Goal: Transaction & Acquisition: Purchase product/service

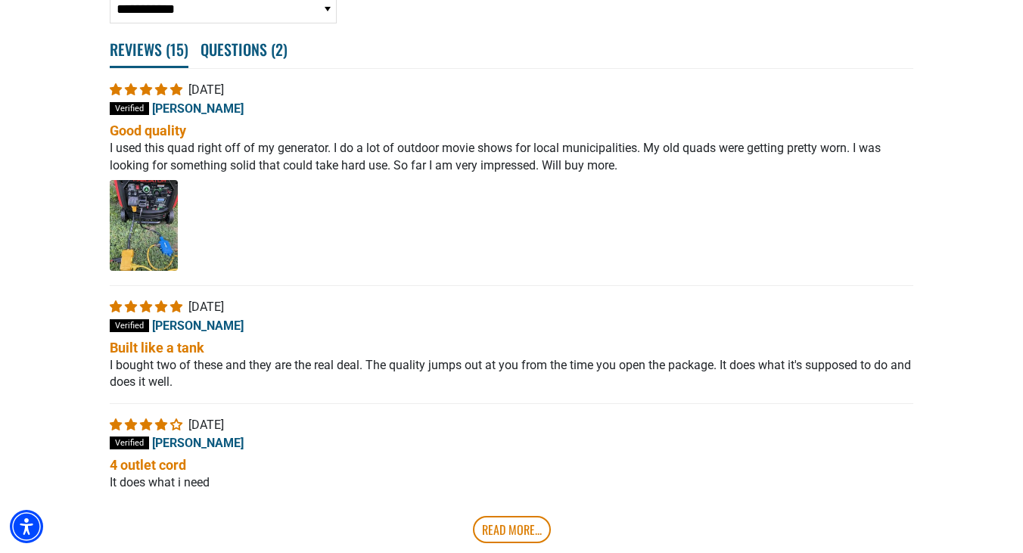
scroll to position [2768, 0]
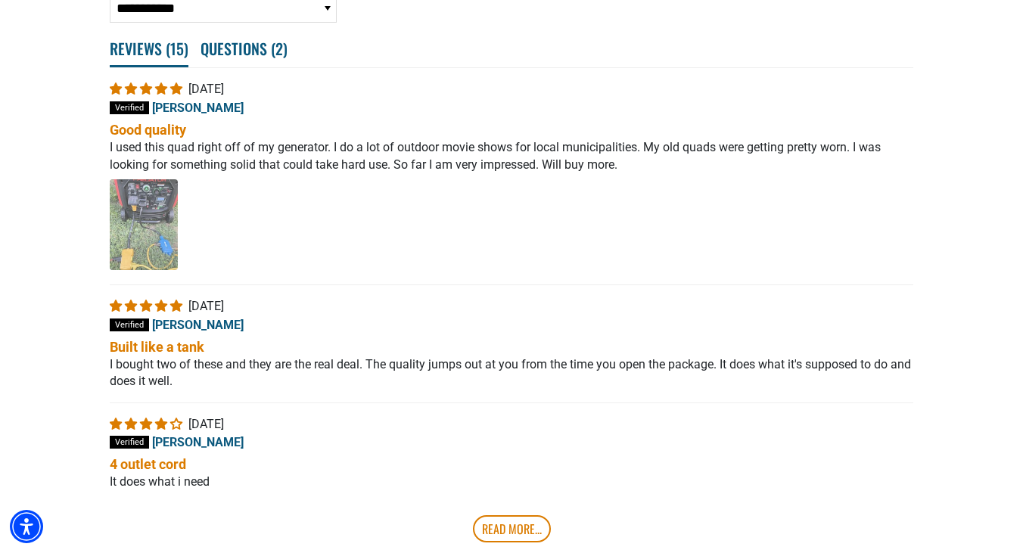
click at [155, 229] on img "Link to user picture 1 - open in a new tab" at bounding box center [144, 224] width 68 height 91
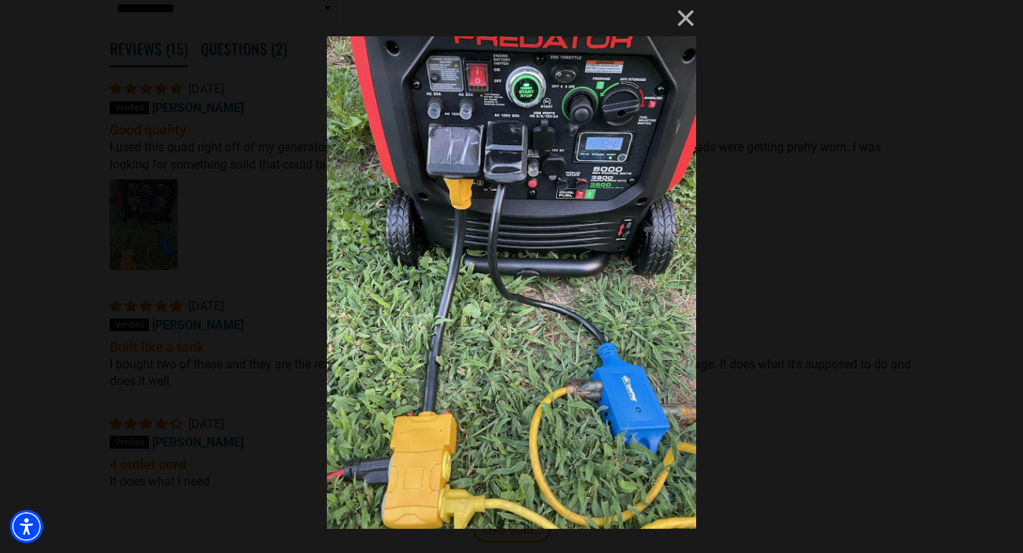
click at [642, 387] on img at bounding box center [511, 276] width 369 height 553
click at [688, 23] on button "×" at bounding box center [678, 18] width 36 height 36
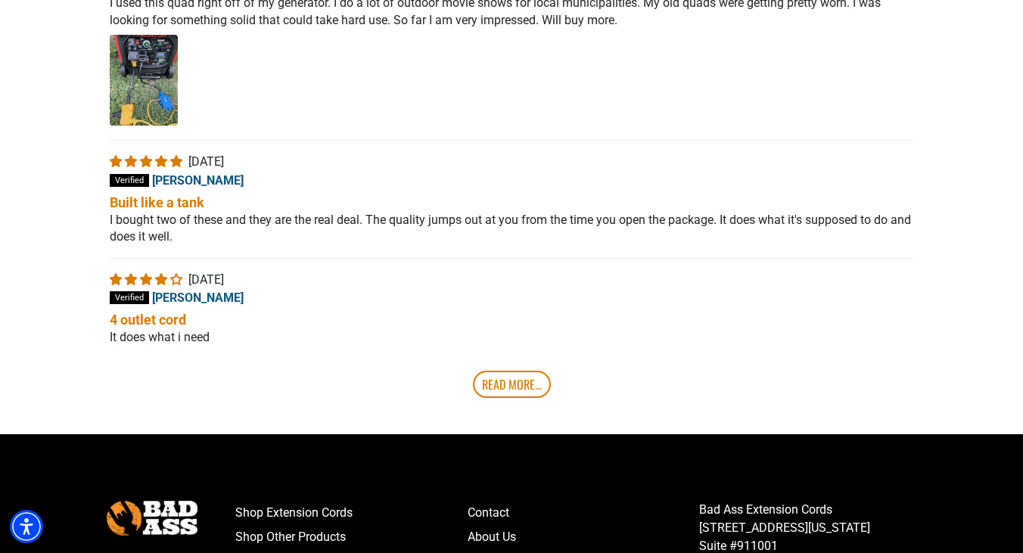
scroll to position [2914, 0]
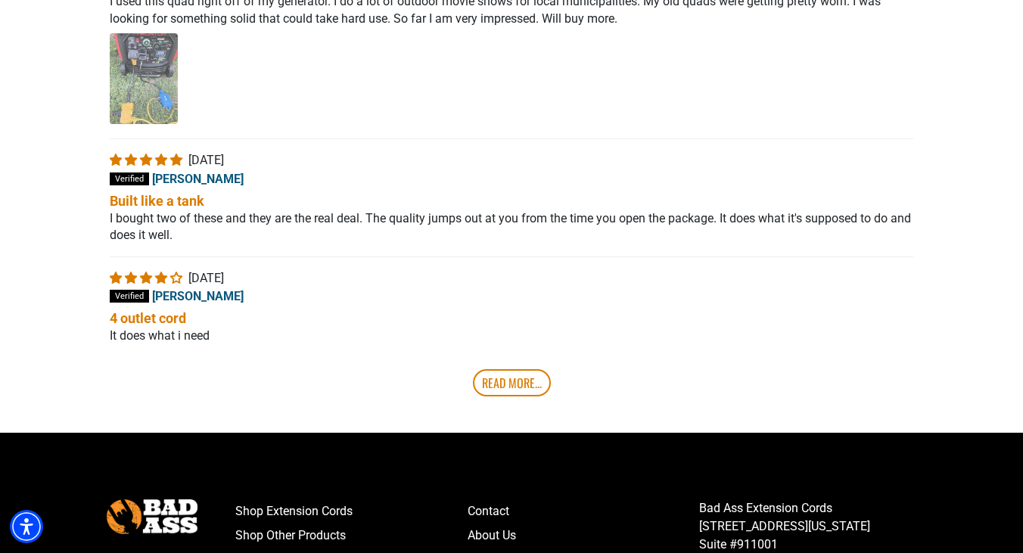
click at [166, 124] on img "Link to user picture 1 - open in a new tab" at bounding box center [144, 78] width 68 height 91
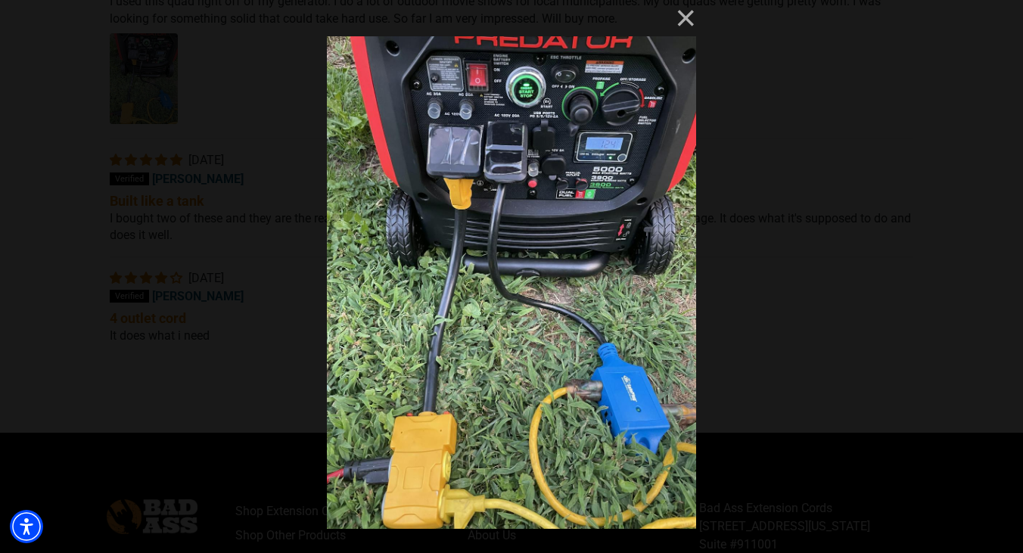
click at [634, 452] on img at bounding box center [511, 276] width 369 height 553
click at [821, 235] on div "×" at bounding box center [511, 276] width 1023 height 553
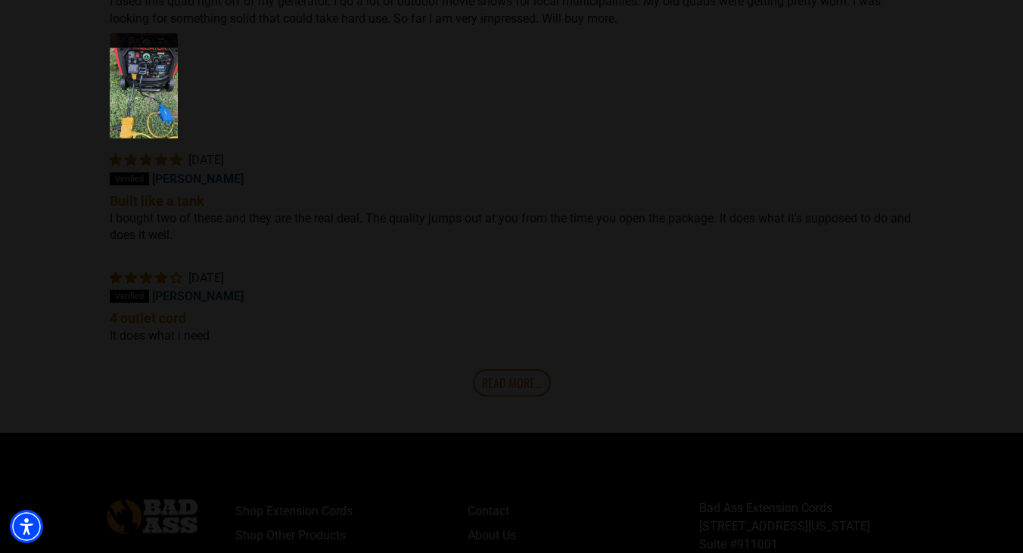
scroll to position [100, 0]
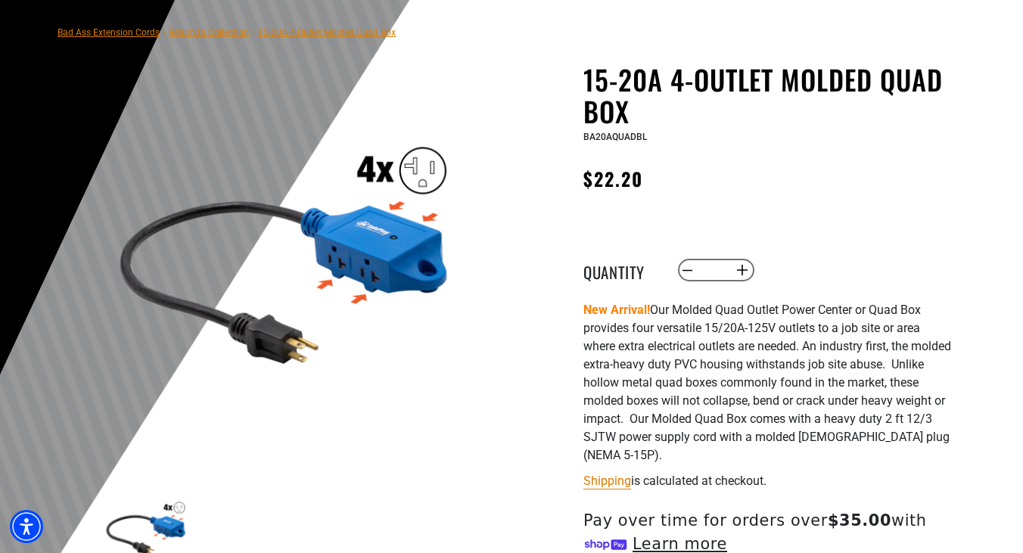
click at [366, 267] on img at bounding box center [284, 249] width 365 height 365
click at [426, 200] on img at bounding box center [284, 249] width 365 height 365
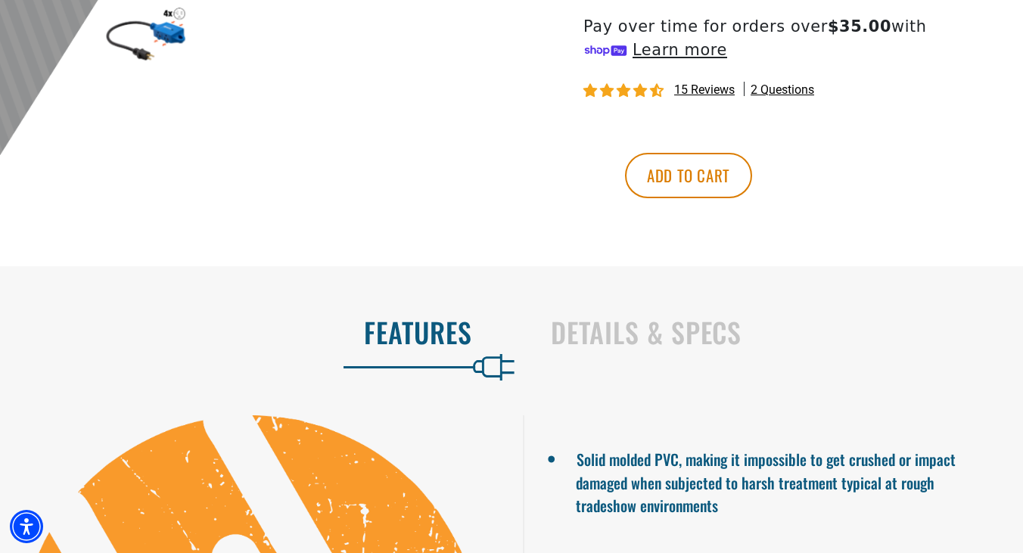
scroll to position [604, 0]
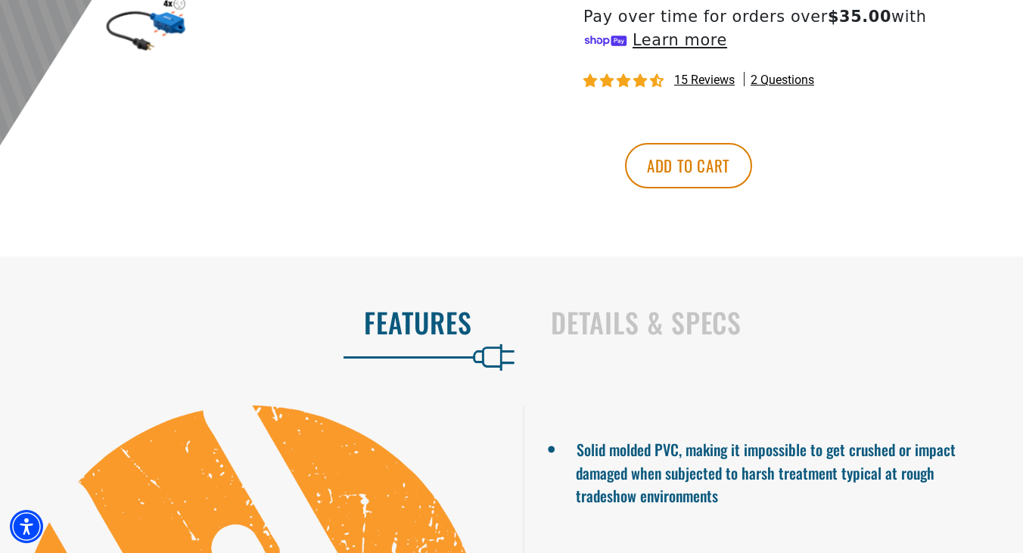
click at [702, 82] on span "15 reviews" at bounding box center [704, 80] width 61 height 14
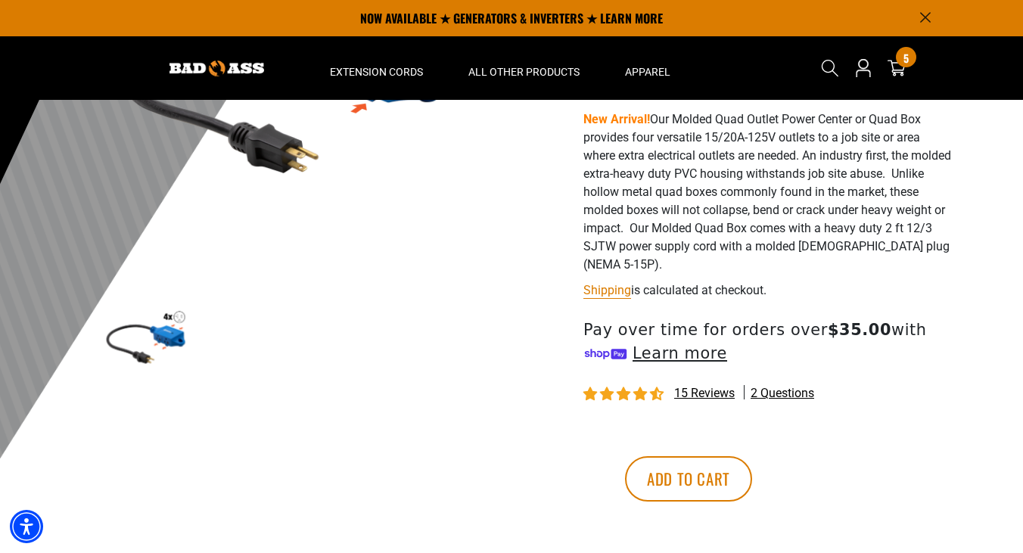
scroll to position [245, 0]
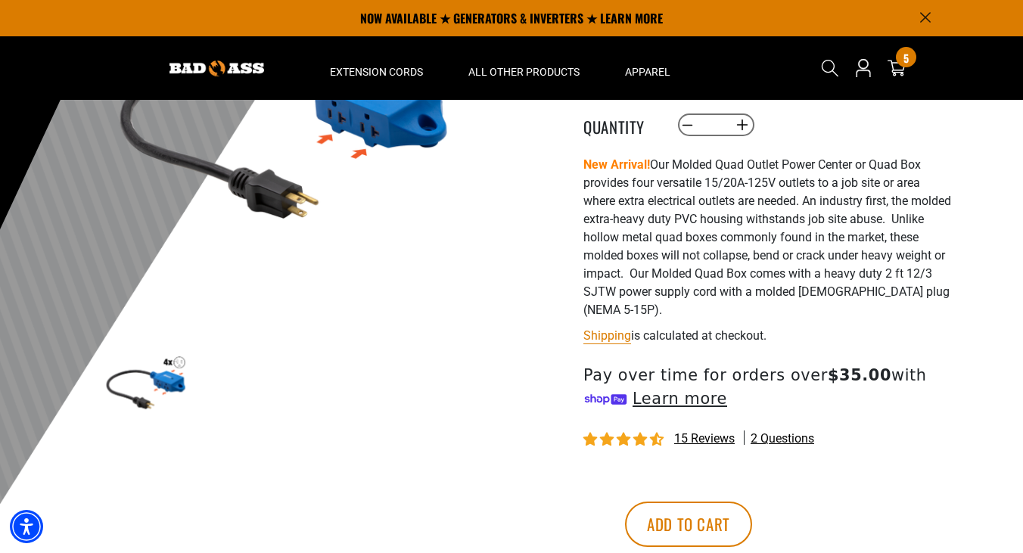
click at [781, 437] on span "2 questions" at bounding box center [783, 439] width 64 height 17
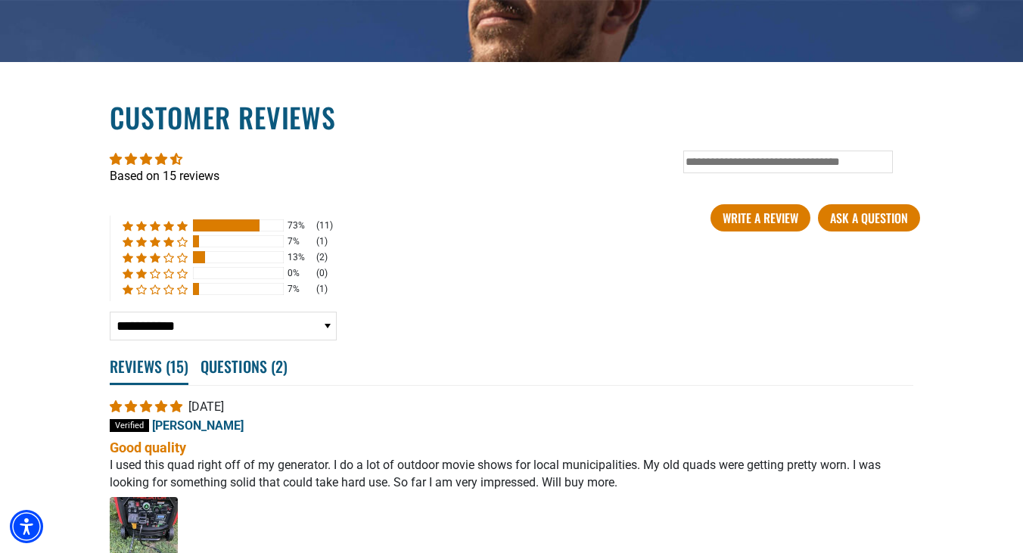
scroll to position [2524, 0]
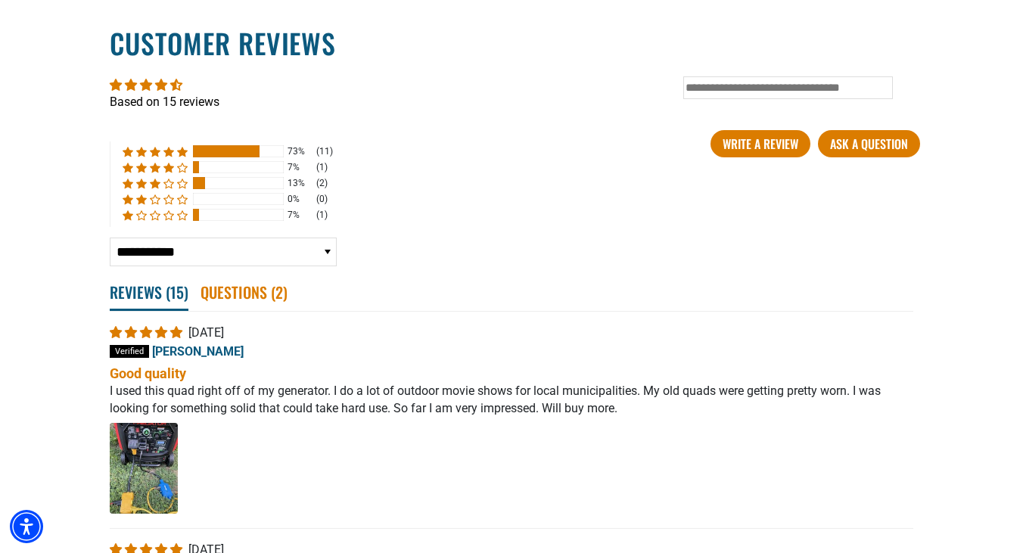
click at [237, 304] on span "Questions ( 2 )" at bounding box center [244, 291] width 87 height 33
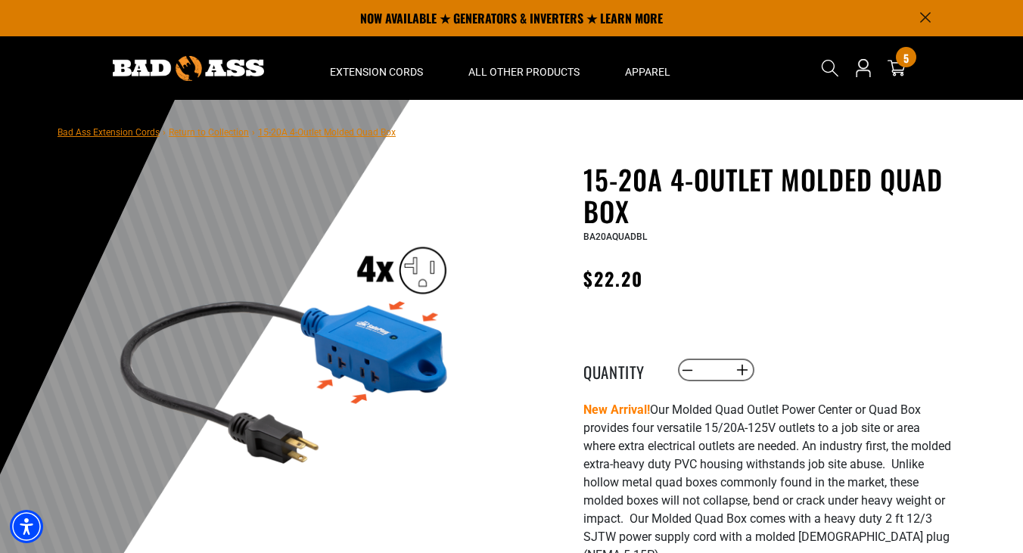
scroll to position [0, 0]
click at [413, 344] on img at bounding box center [284, 348] width 365 height 365
click at [424, 309] on img at bounding box center [284, 348] width 365 height 365
click at [422, 335] on img at bounding box center [284, 348] width 365 height 365
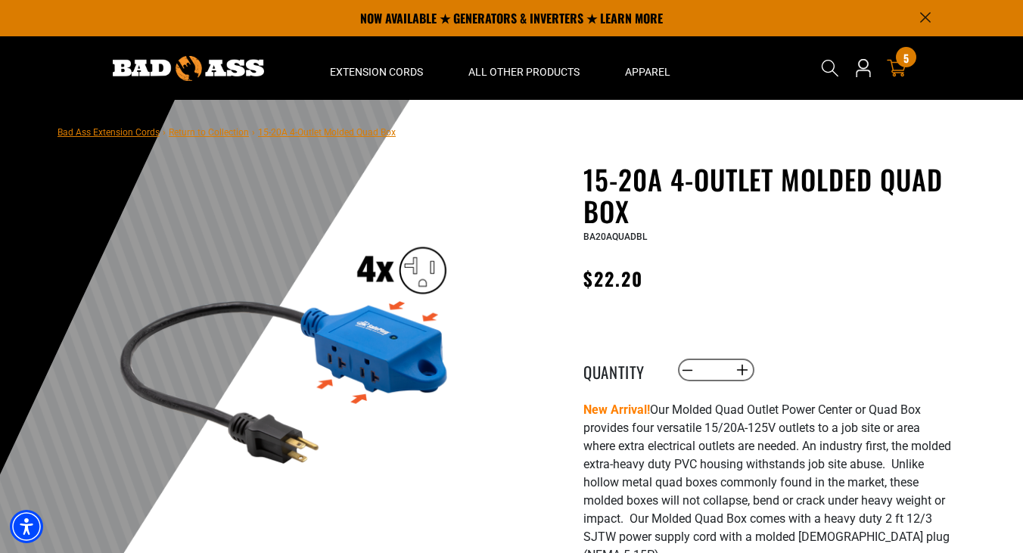
click at [904, 76] on icon at bounding box center [897, 68] width 20 height 20
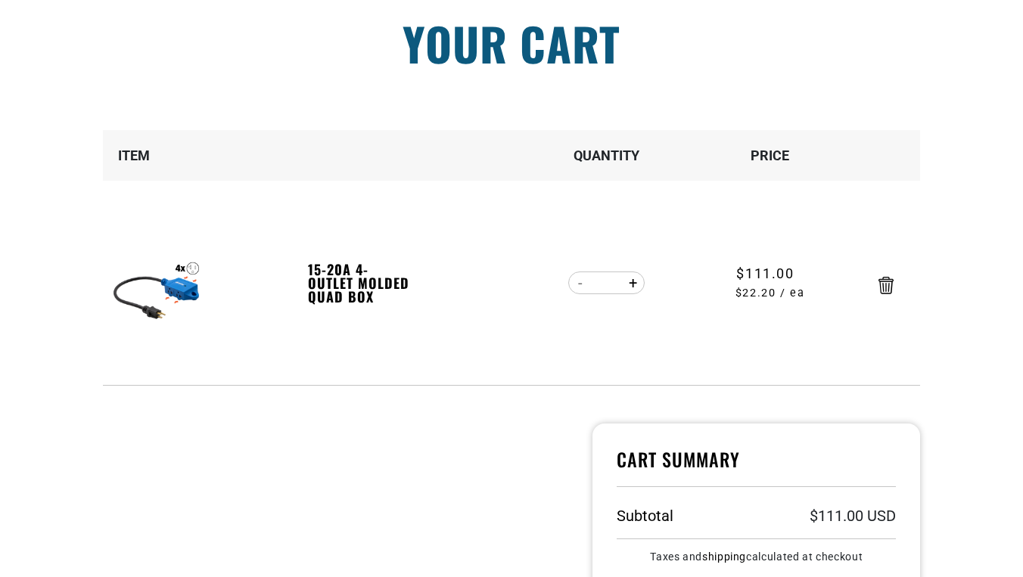
scroll to position [198, 0]
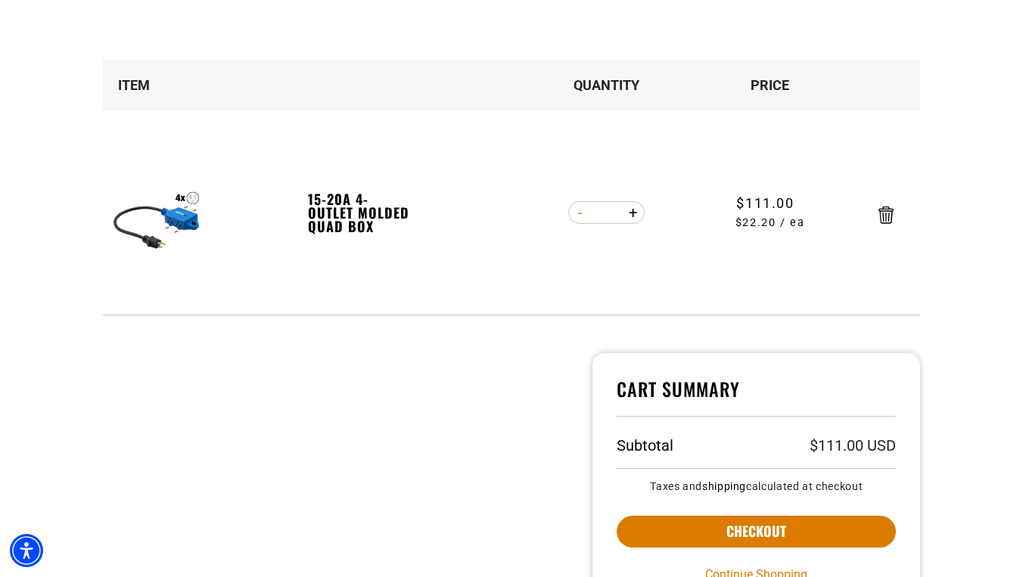
click at [577, 214] on button "Decrease quantity for 15-20A 4-Outlet Molded Quad Box" at bounding box center [579, 213] width 23 height 26
type input "*"
click at [577, 214] on form "Item Quantity Price 15-20A 4-Outlet Molded Quad Box 15-20A 4-Outlet Molded Quad…" at bounding box center [511, 188] width 817 height 256
click at [577, 214] on button "Decrease quantity for 15-20A 4-Outlet Molded Quad Box" at bounding box center [579, 213] width 23 height 26
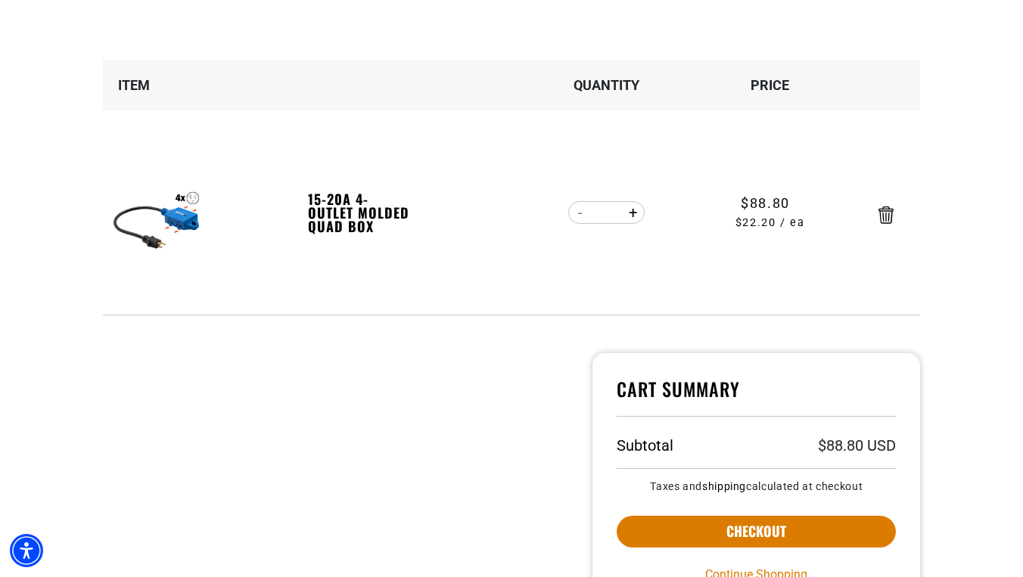
type input "*"
click at [577, 214] on form "Item Quantity Price 15-20A 4-Outlet Molded Quad Box 15-20A 4-Outlet Molded Quad…" at bounding box center [511, 188] width 817 height 256
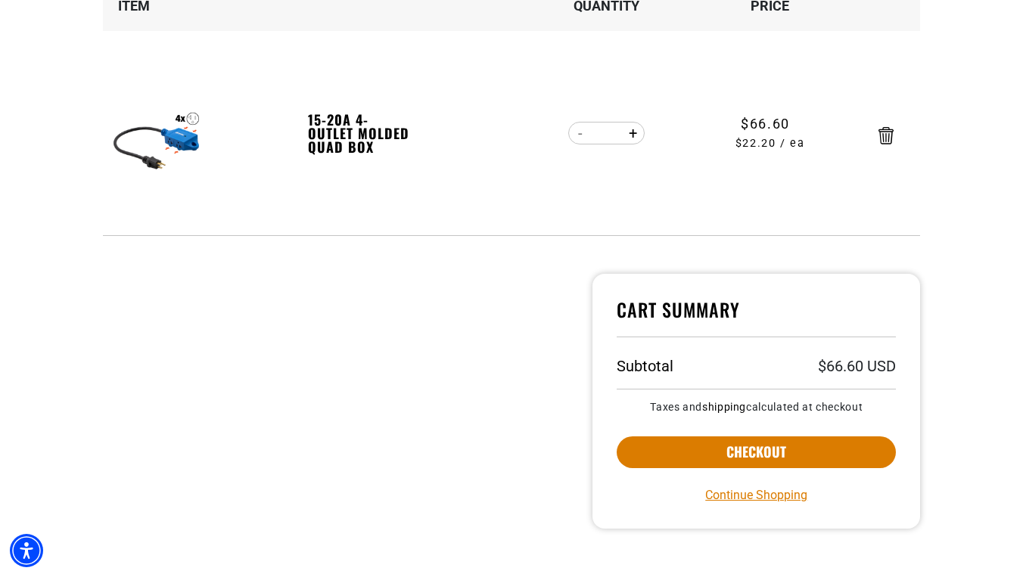
scroll to position [288, 0]
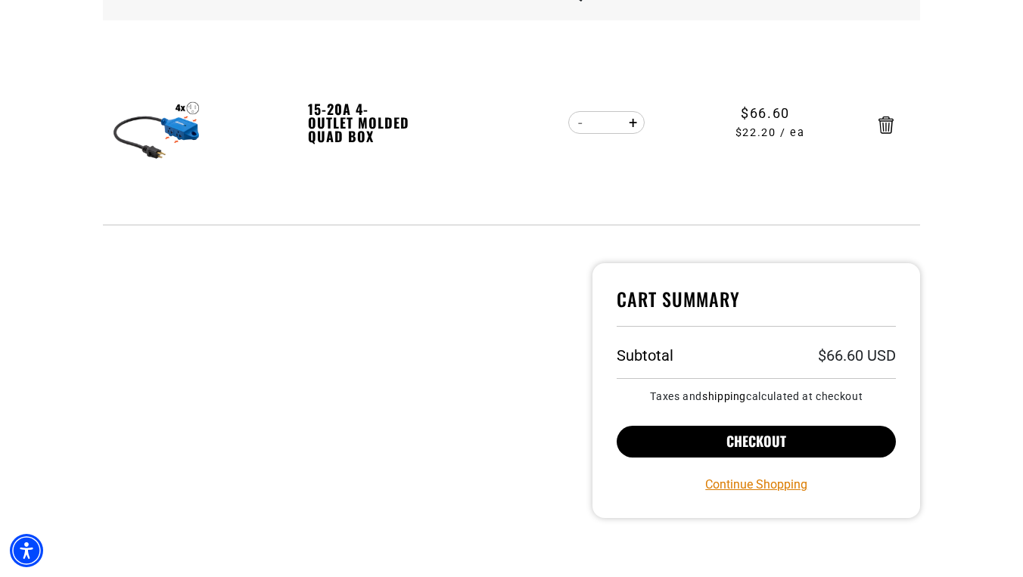
click at [745, 438] on button "Checkout" at bounding box center [756, 442] width 279 height 32
